Goal: Transaction & Acquisition: Purchase product/service

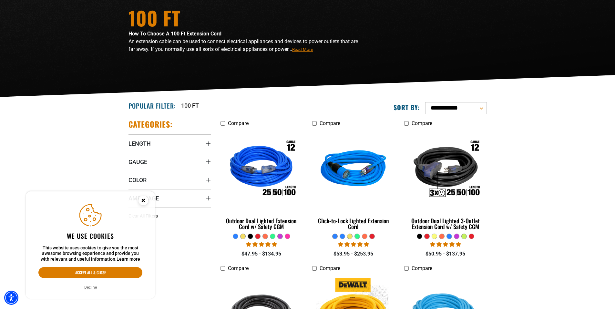
scroll to position [97, 0]
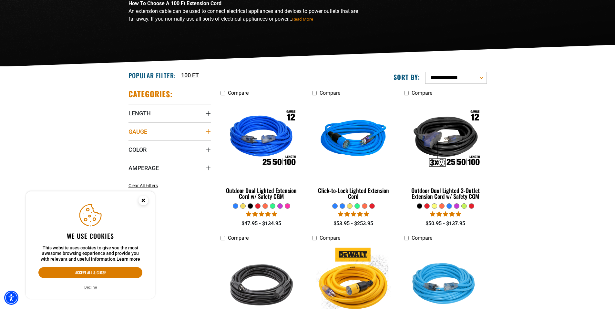
click at [192, 135] on summary "Gauge" at bounding box center [169, 132] width 82 height 18
click at [172, 143] on icon at bounding box center [171, 145] width 5 height 8
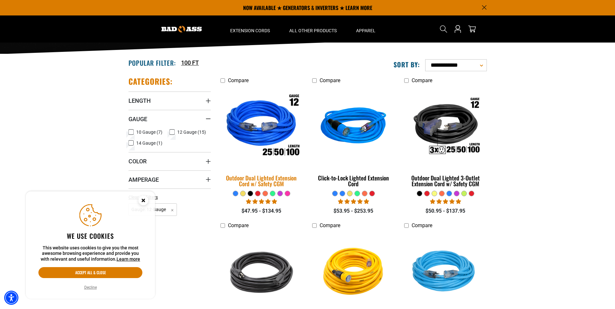
scroll to position [97, 0]
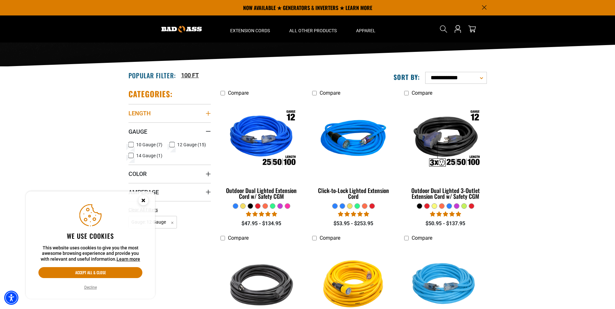
click at [198, 111] on summary "Length" at bounding box center [169, 113] width 82 height 18
click at [172, 148] on icon at bounding box center [171, 148] width 5 height 8
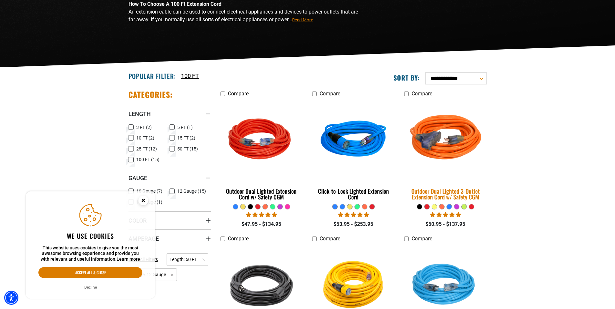
scroll to position [97, 0]
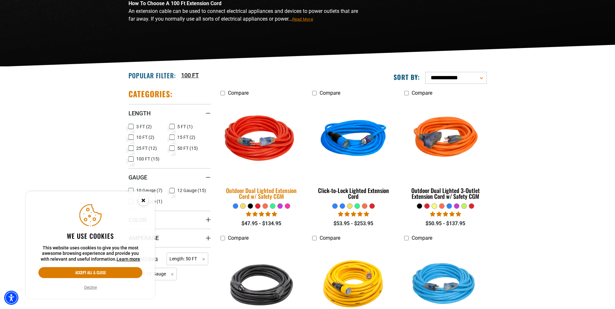
click at [266, 147] on img at bounding box center [261, 139] width 90 height 83
